Goal: Task Accomplishment & Management: Use online tool/utility

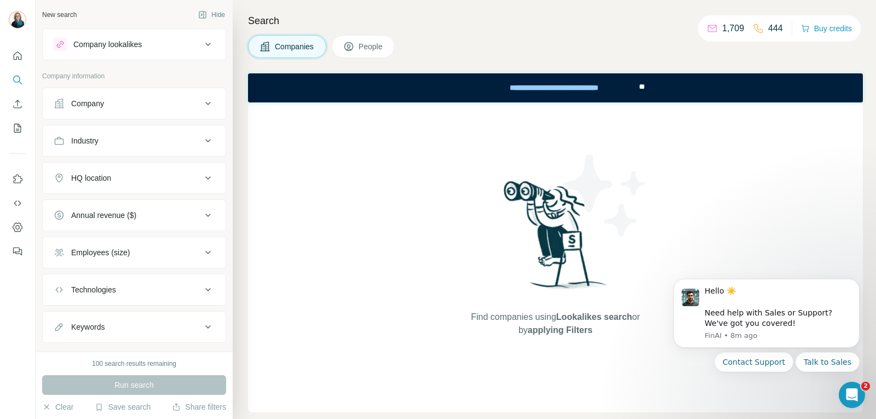
click at [177, 100] on div "Company" at bounding box center [128, 103] width 148 height 11
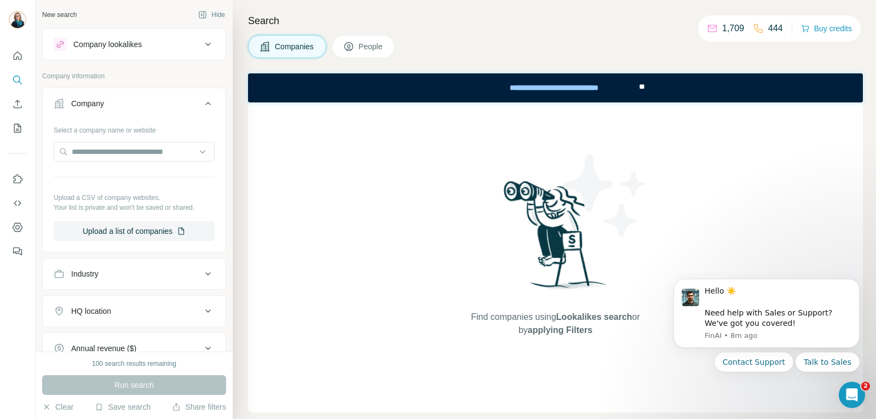
click at [111, 106] on div "Company" at bounding box center [128, 103] width 148 height 11
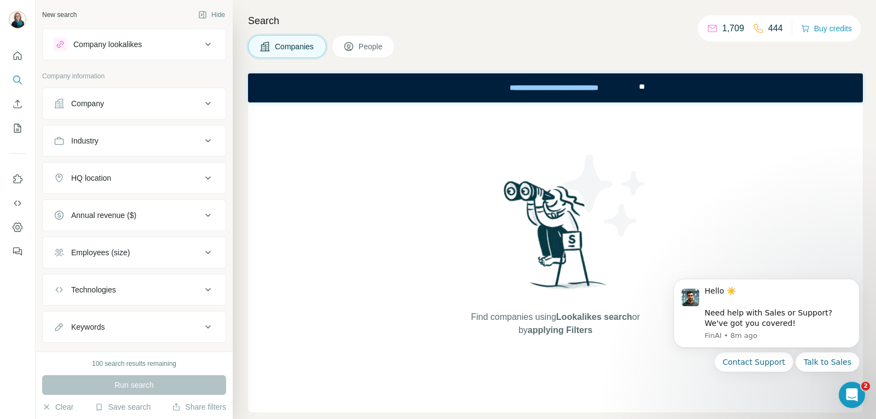
click at [97, 104] on div "Company" at bounding box center [87, 103] width 33 height 11
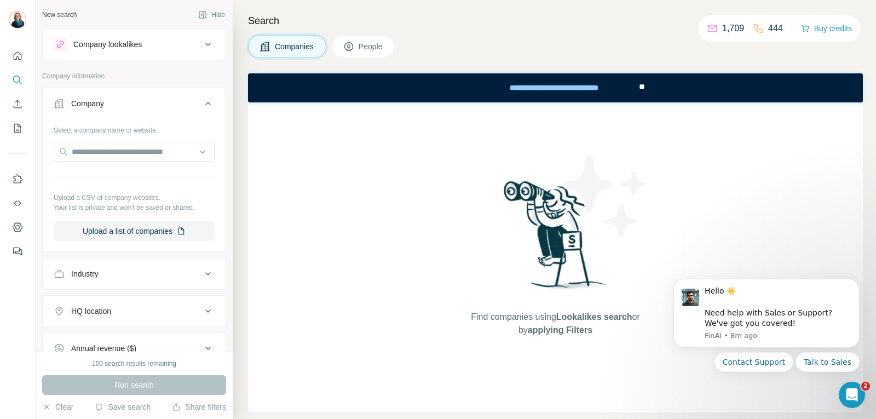
click at [109, 107] on div "Company" at bounding box center [128, 103] width 148 height 11
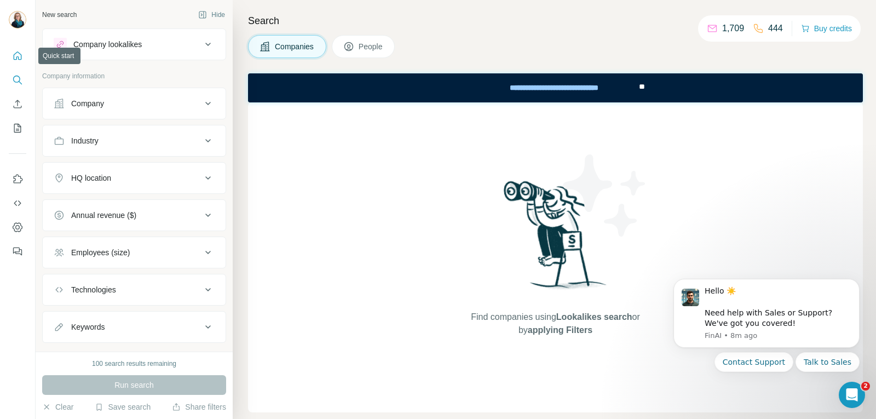
click at [16, 51] on icon "Quick start" at bounding box center [17, 55] width 11 height 11
click at [83, 101] on div "Company" at bounding box center [87, 103] width 33 height 11
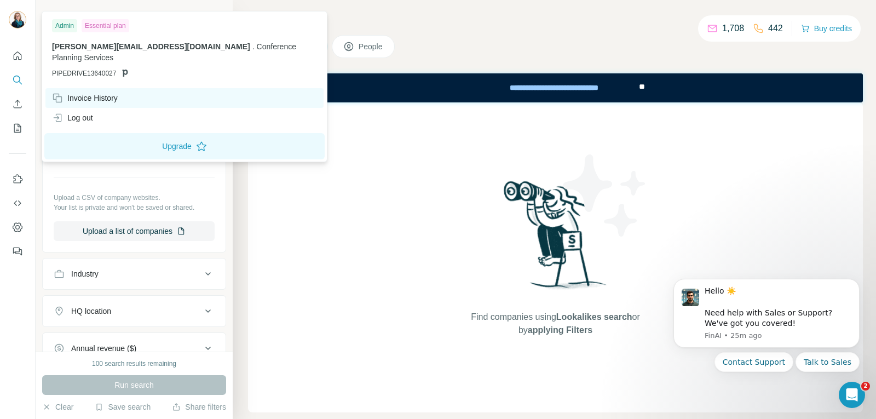
click at [83, 98] on div "Invoice History" at bounding box center [85, 97] width 66 height 11
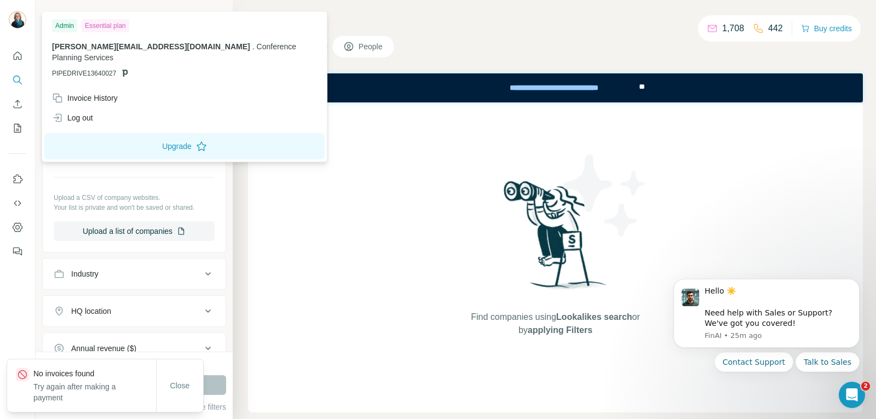
click at [84, 45] on span "[PERSON_NAME][EMAIL_ADDRESS][DOMAIN_NAME]" at bounding box center [151, 46] width 198 height 9
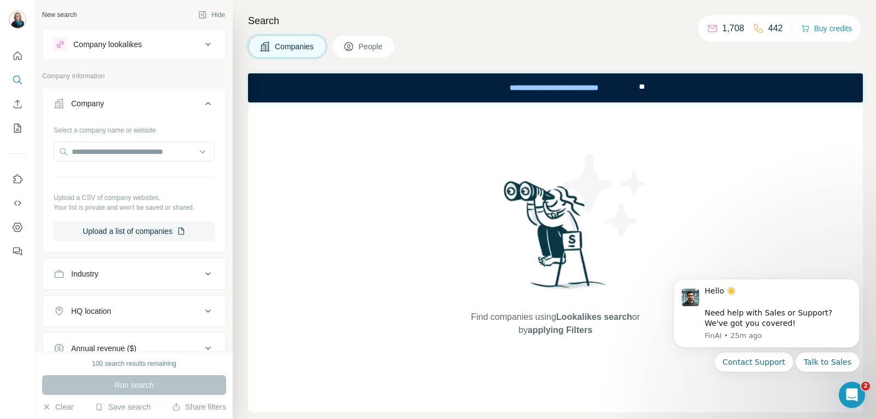
click at [369, 45] on span "People" at bounding box center [370, 46] width 25 height 11
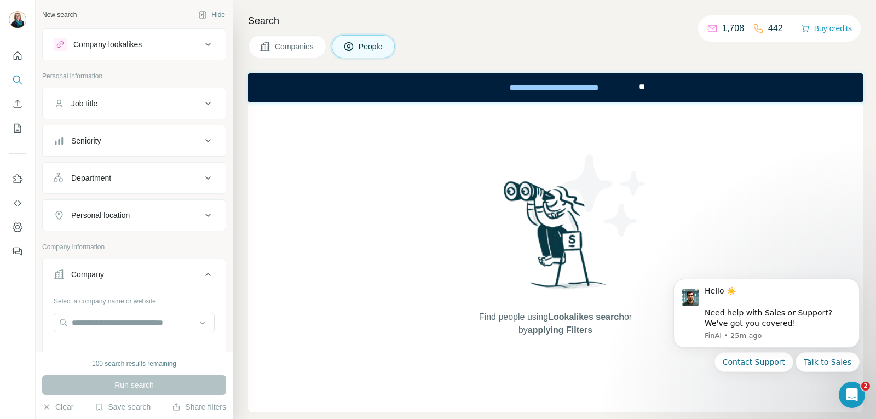
click at [96, 180] on div "Department" at bounding box center [91, 177] width 40 height 11
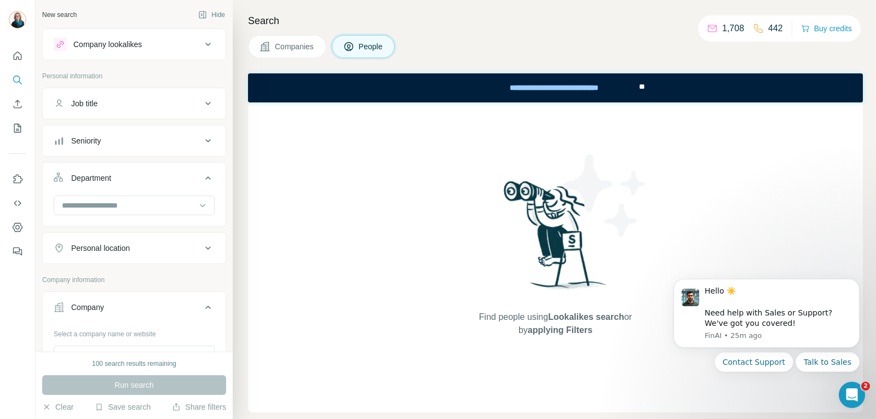
click at [97, 107] on div "Job title" at bounding box center [84, 103] width 26 height 11
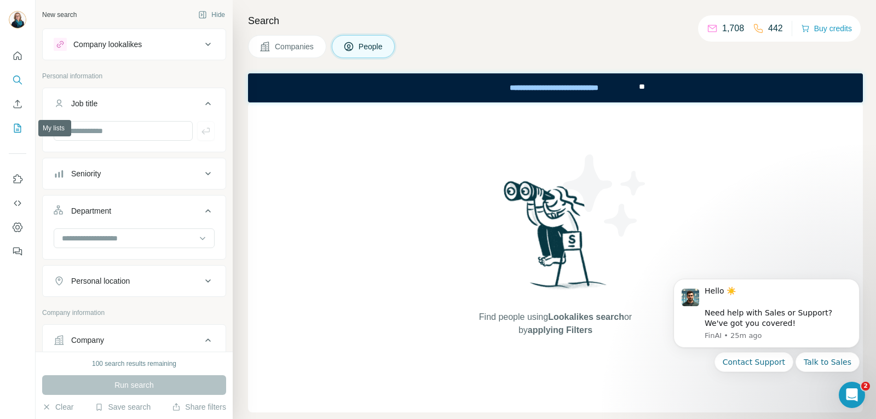
click at [14, 125] on icon "My lists" at bounding box center [17, 128] width 7 height 9
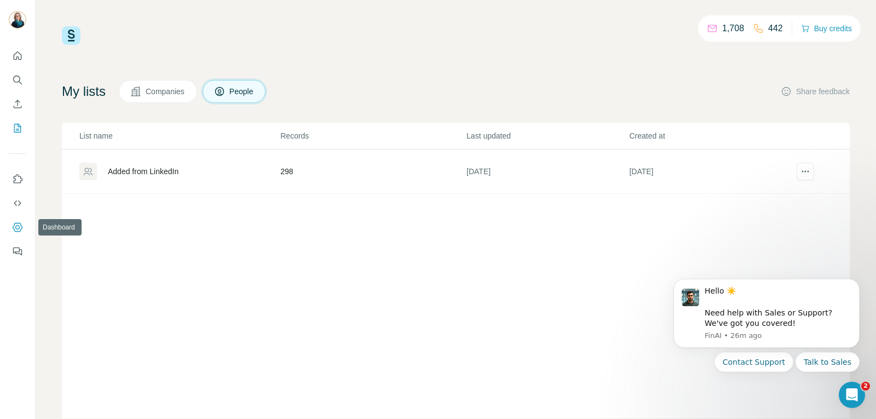
click at [19, 227] on icon "Dashboard" at bounding box center [17, 227] width 4 height 4
